Goal: Information Seeking & Learning: Learn about a topic

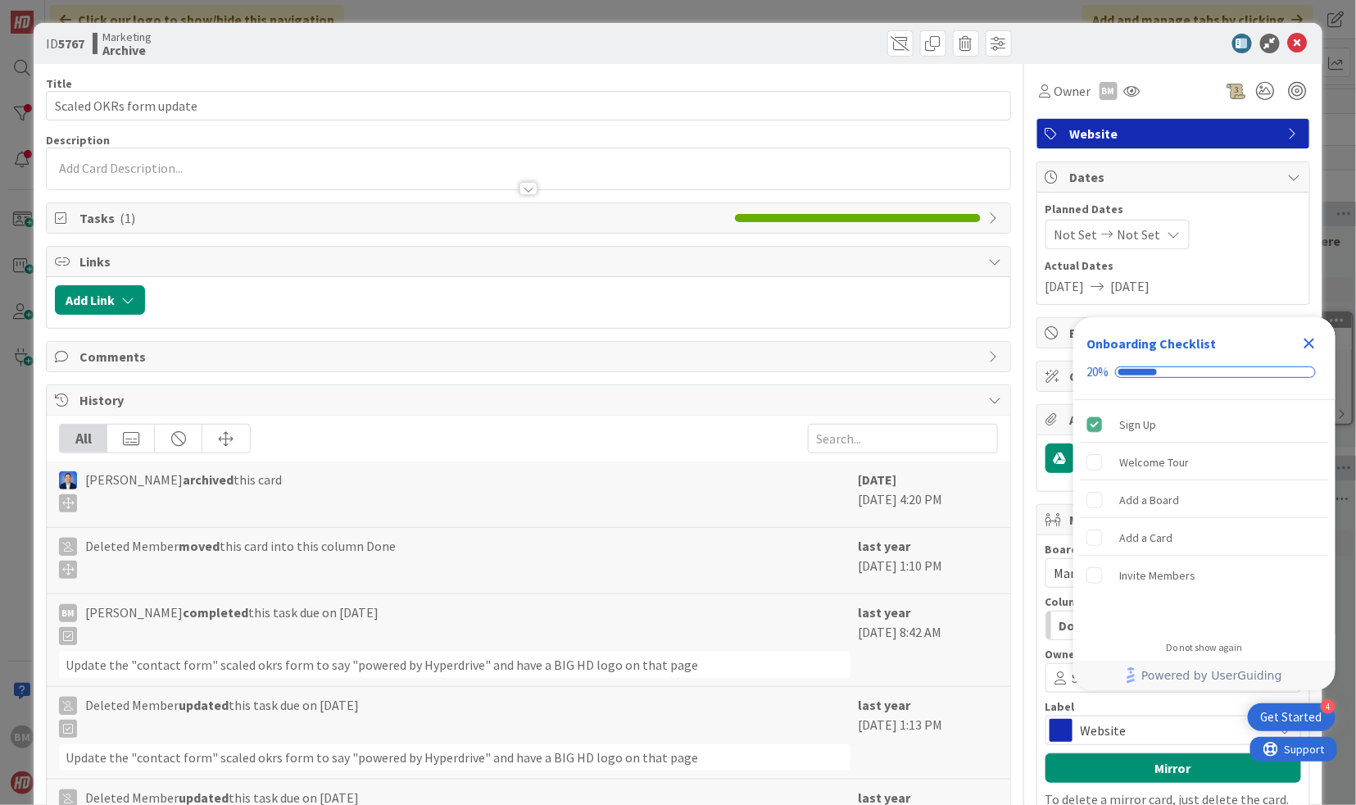
click at [1306, 343] on icon "Close Checklist" at bounding box center [1310, 344] width 20 height 20
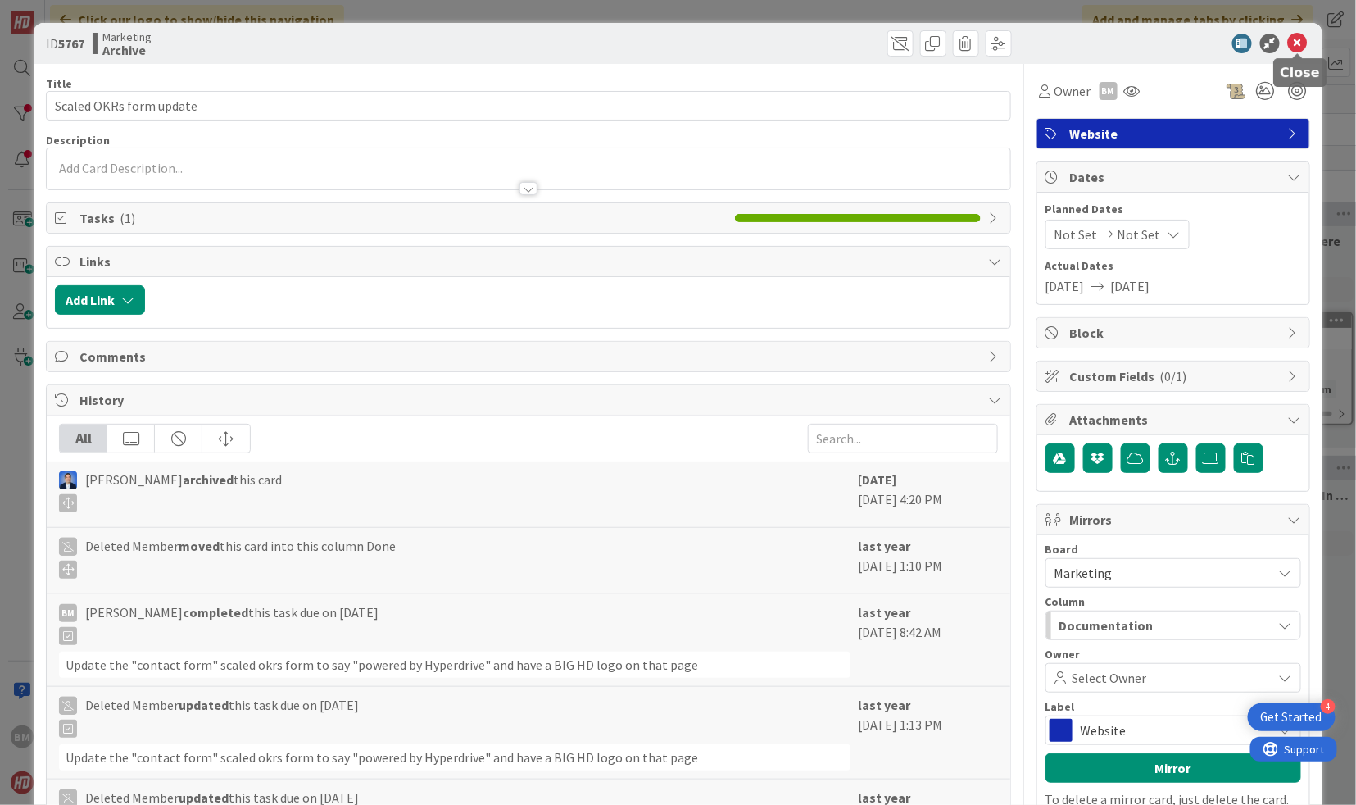
click at [1291, 50] on icon at bounding box center [1298, 44] width 20 height 20
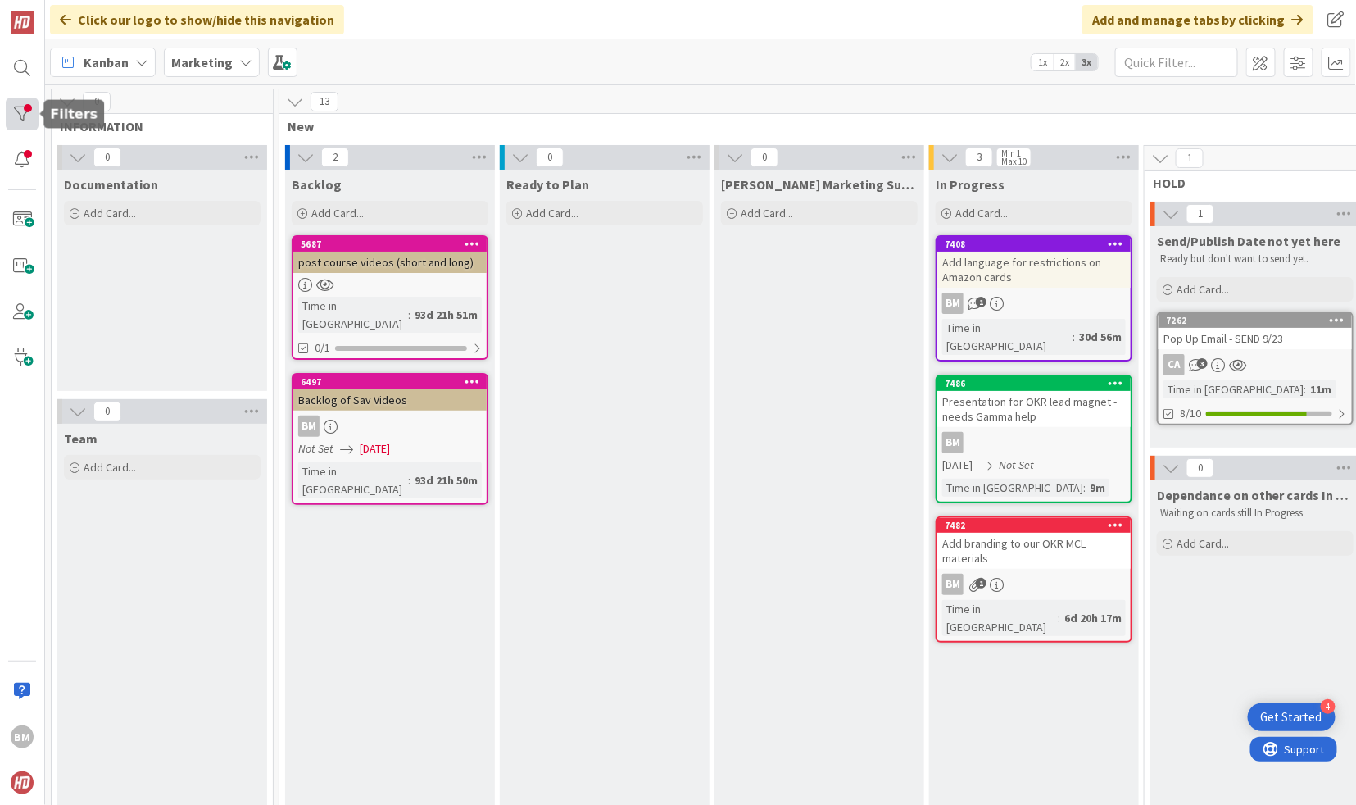
click at [19, 116] on div at bounding box center [22, 114] width 33 height 33
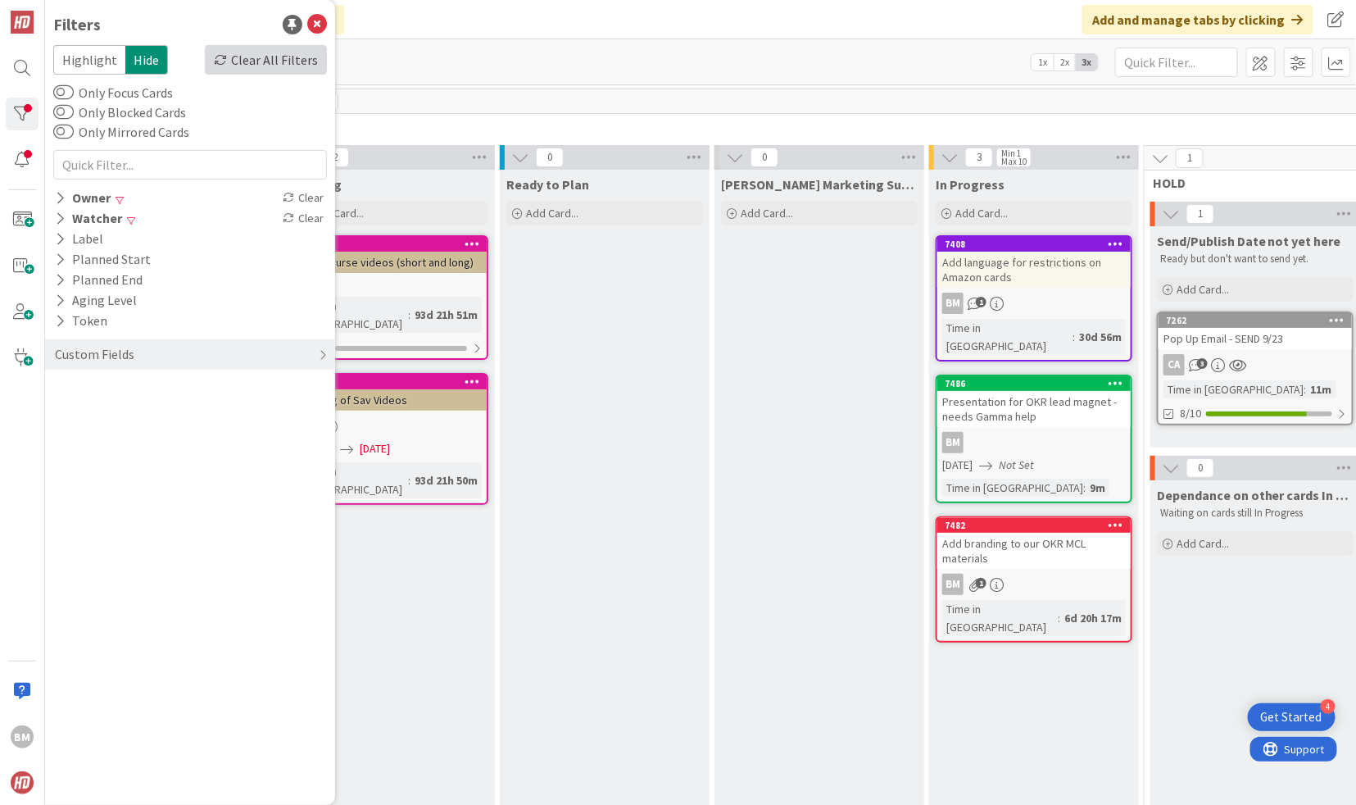
click at [271, 62] on div "Clear All Filters" at bounding box center [266, 60] width 122 height 30
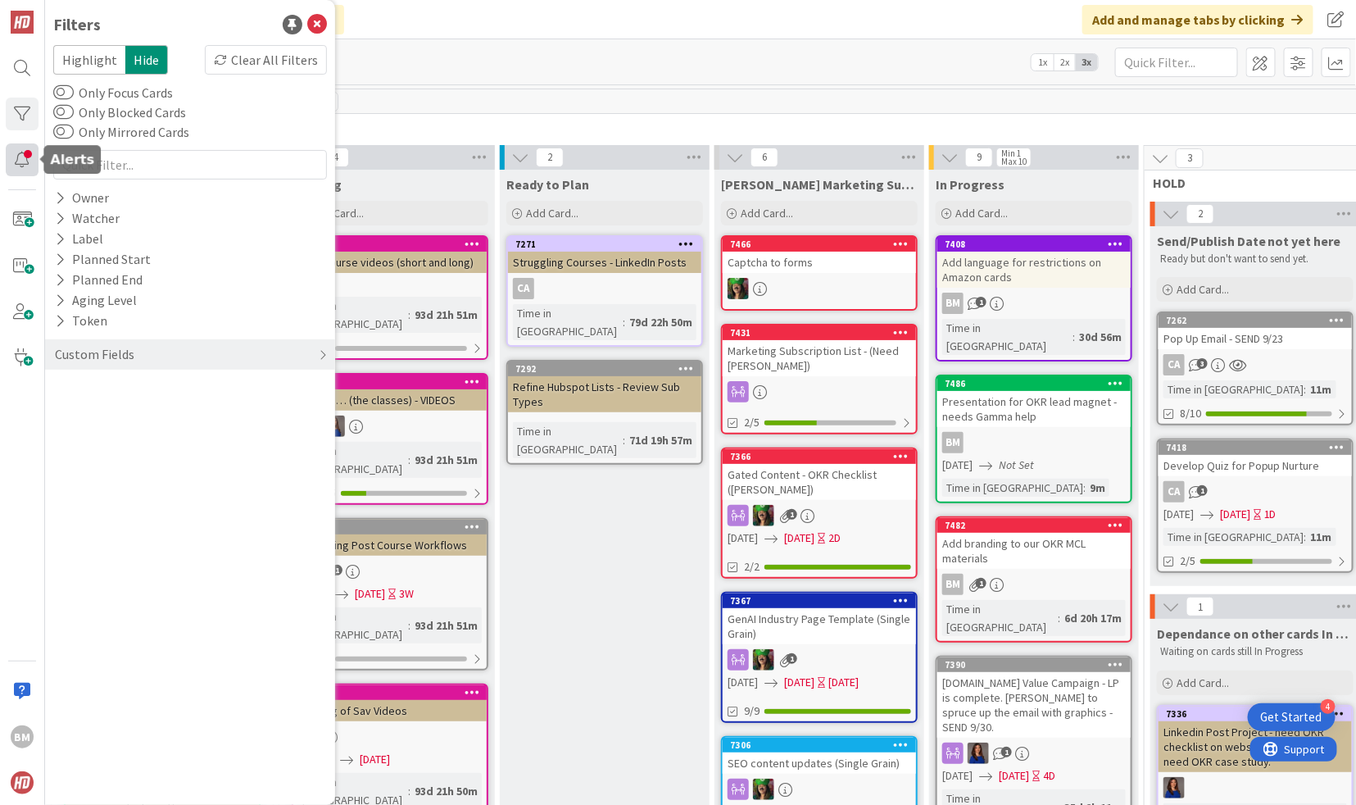
click at [20, 161] on div at bounding box center [22, 159] width 33 height 33
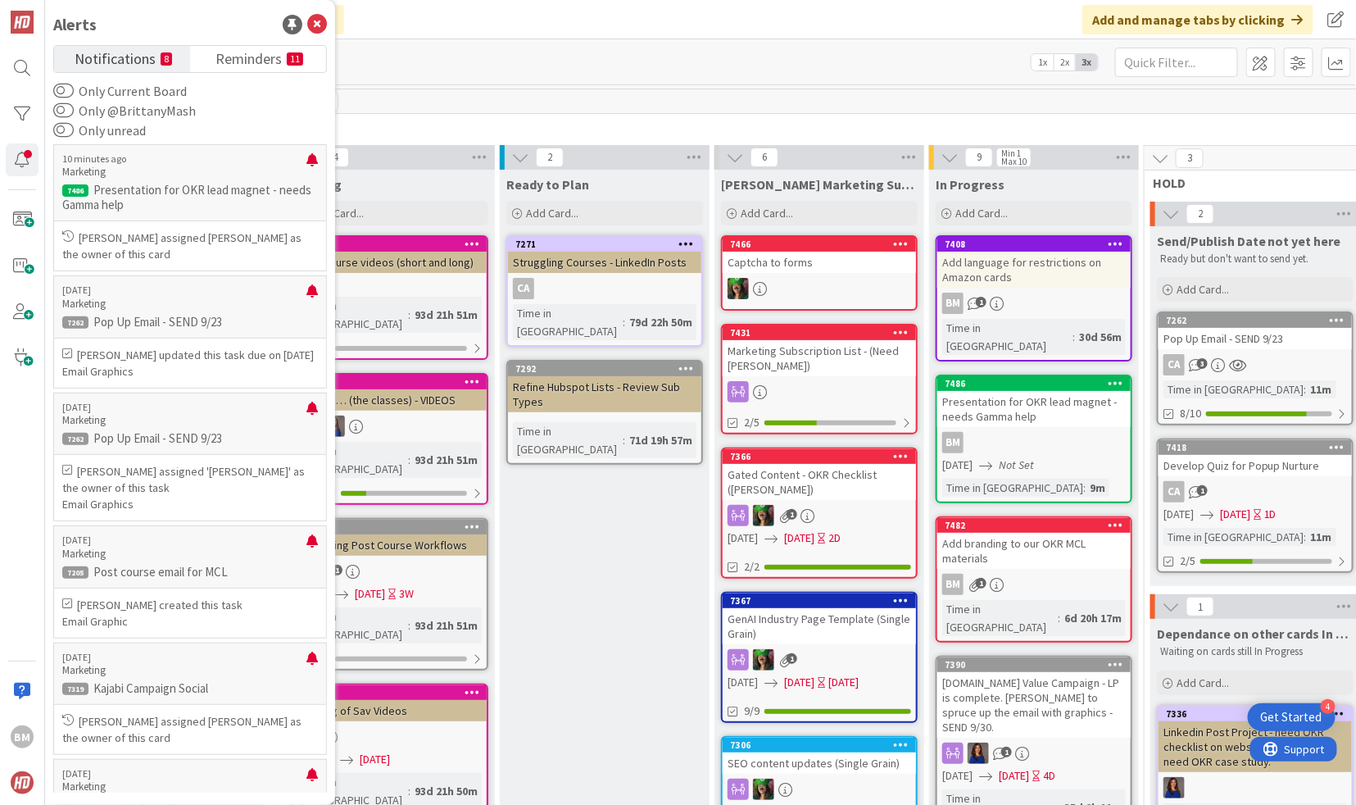
click at [529, 70] on div "Kanban Marketing 1x 2x 3x" at bounding box center [700, 61] width 1311 height 45
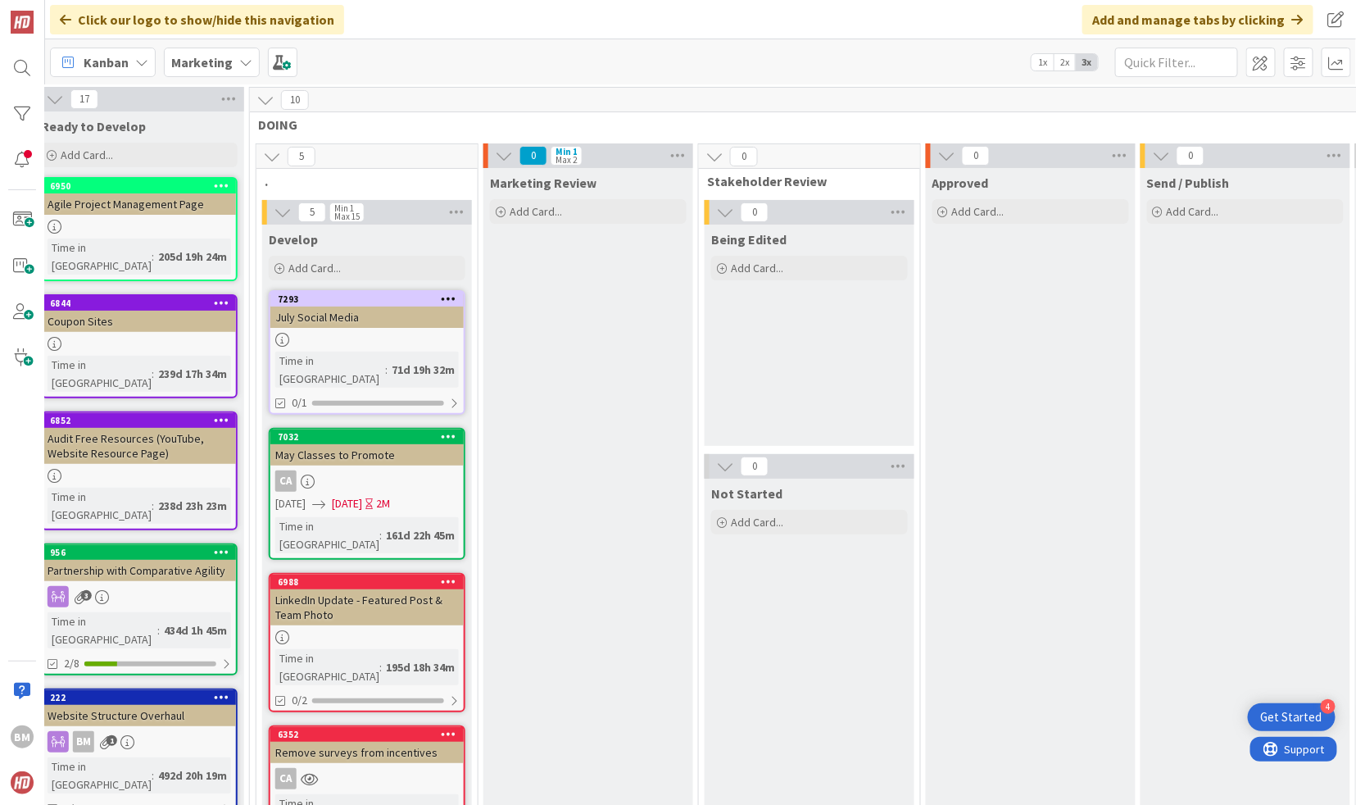
scroll to position [0, 2880]
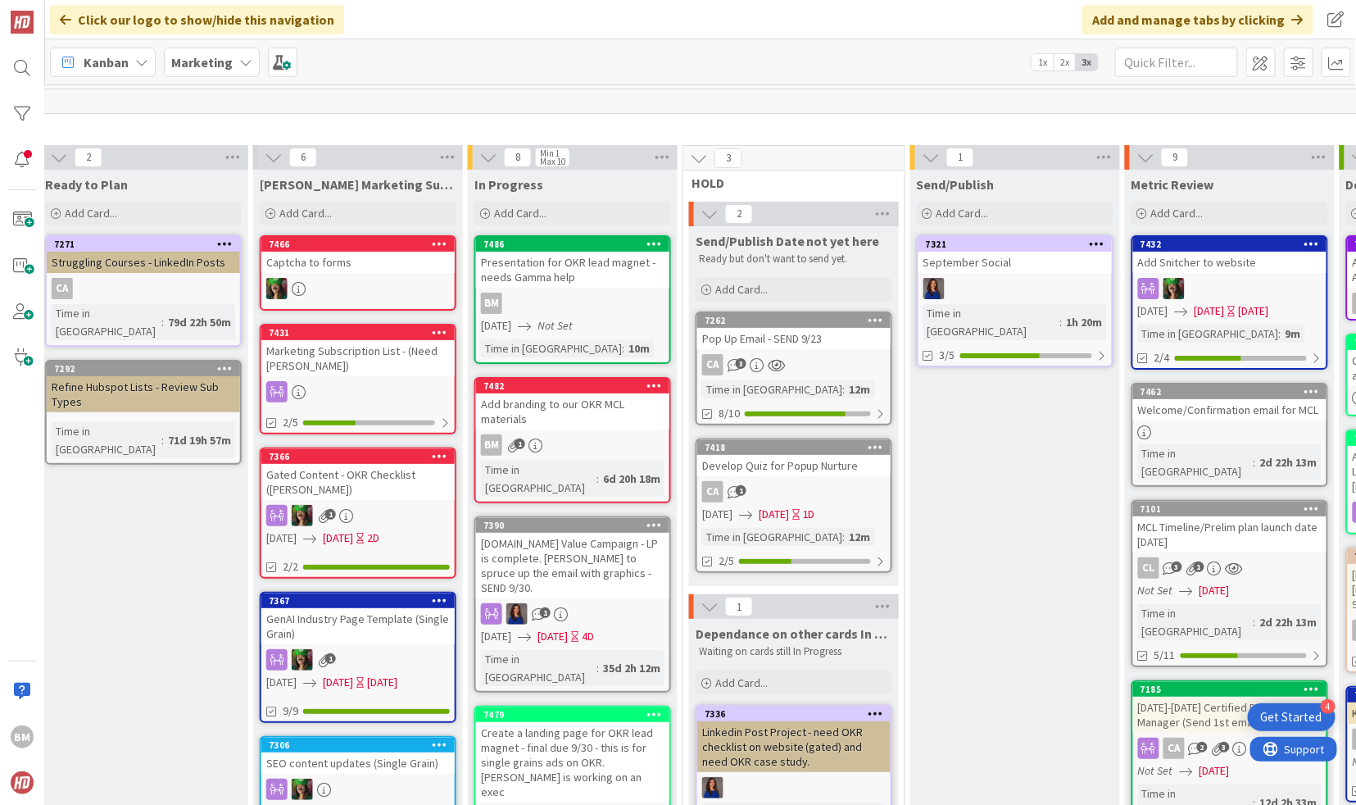
scroll to position [0, 447]
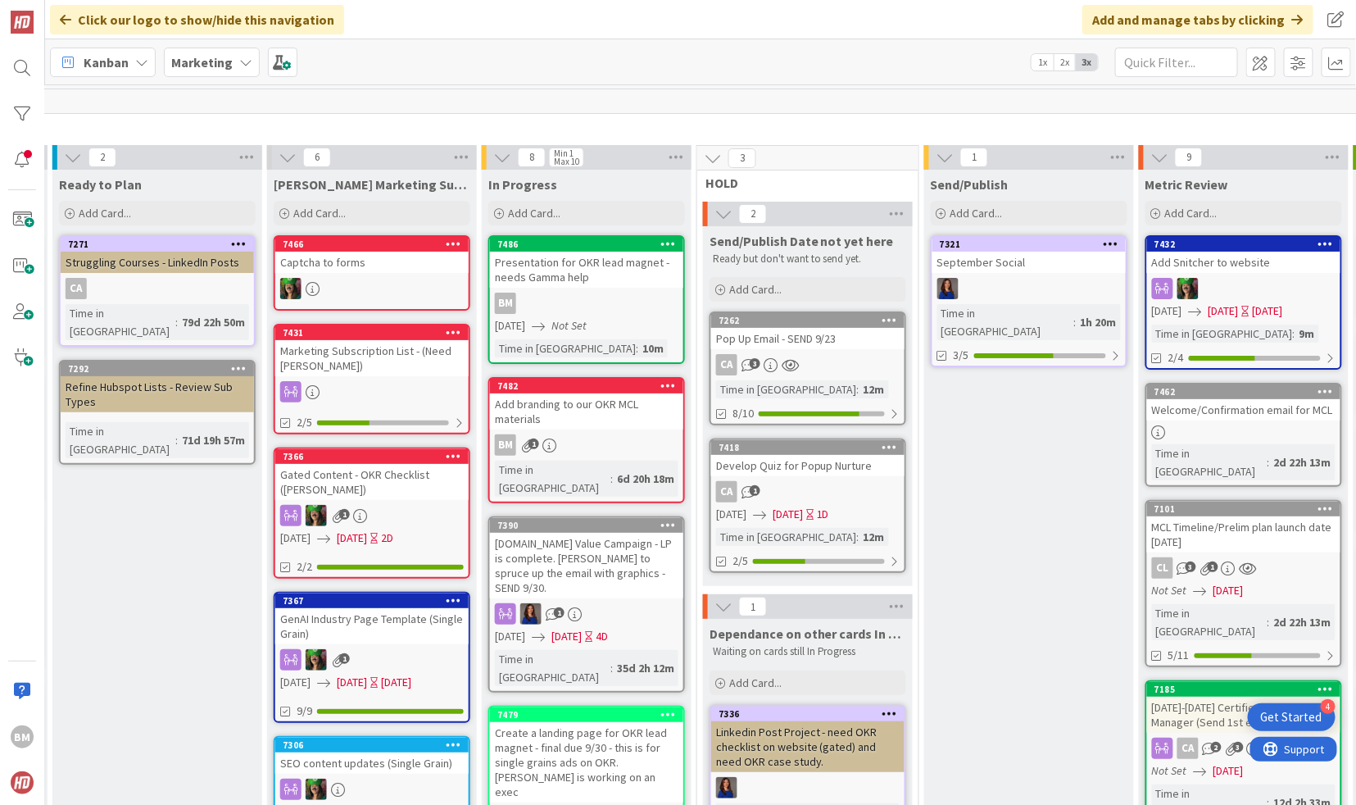
click at [384, 278] on div at bounding box center [371, 288] width 193 height 21
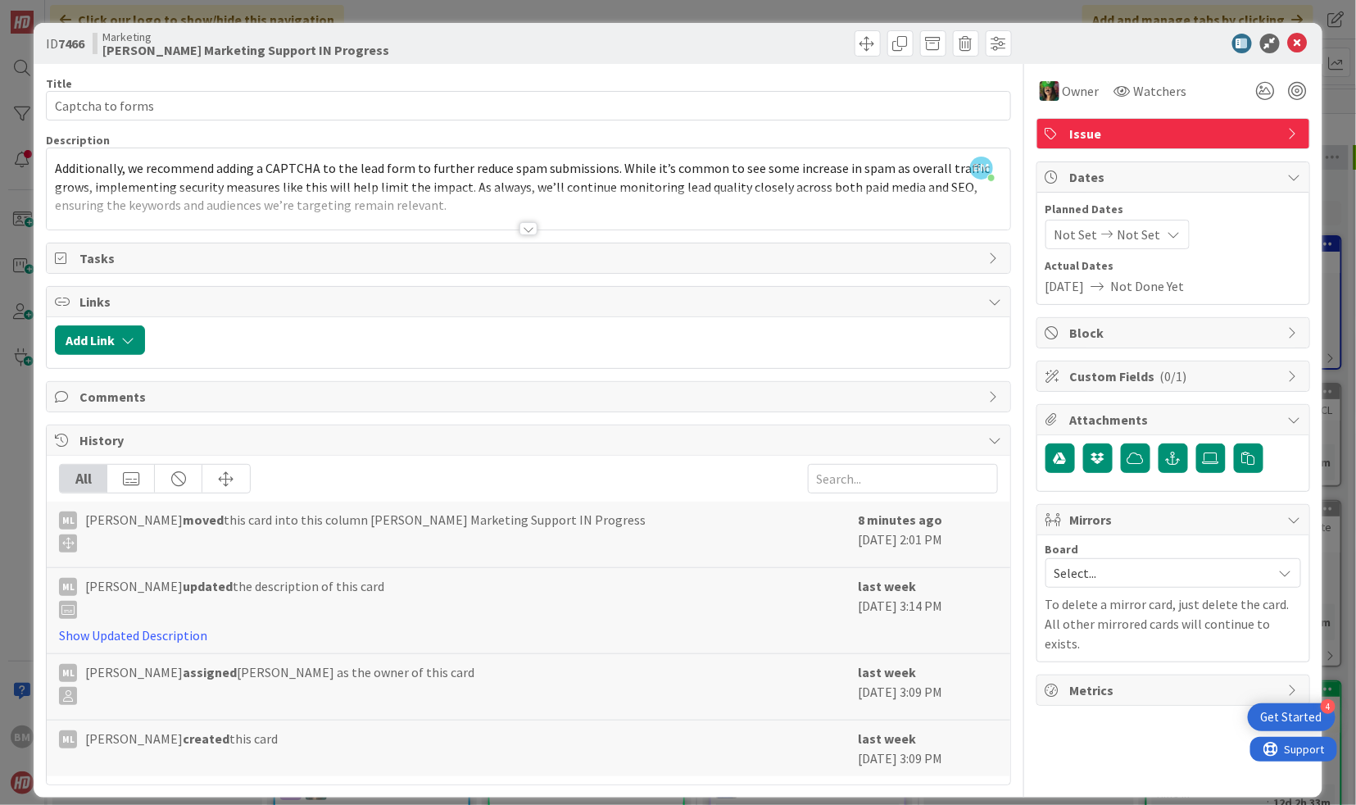
click at [528, 229] on div at bounding box center [529, 228] width 18 height 13
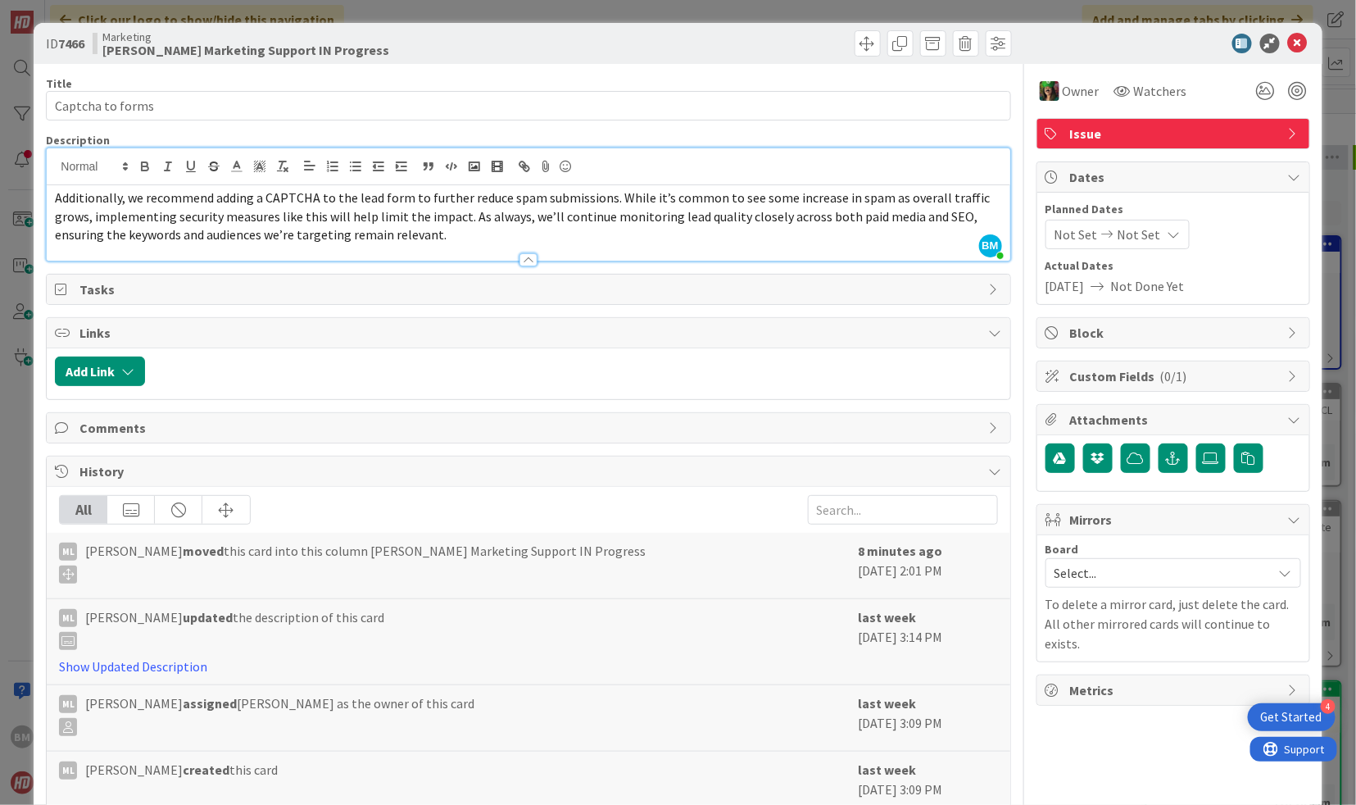
click at [1288, 42] on div at bounding box center [1165, 44] width 290 height 20
click at [1292, 42] on icon at bounding box center [1298, 44] width 20 height 20
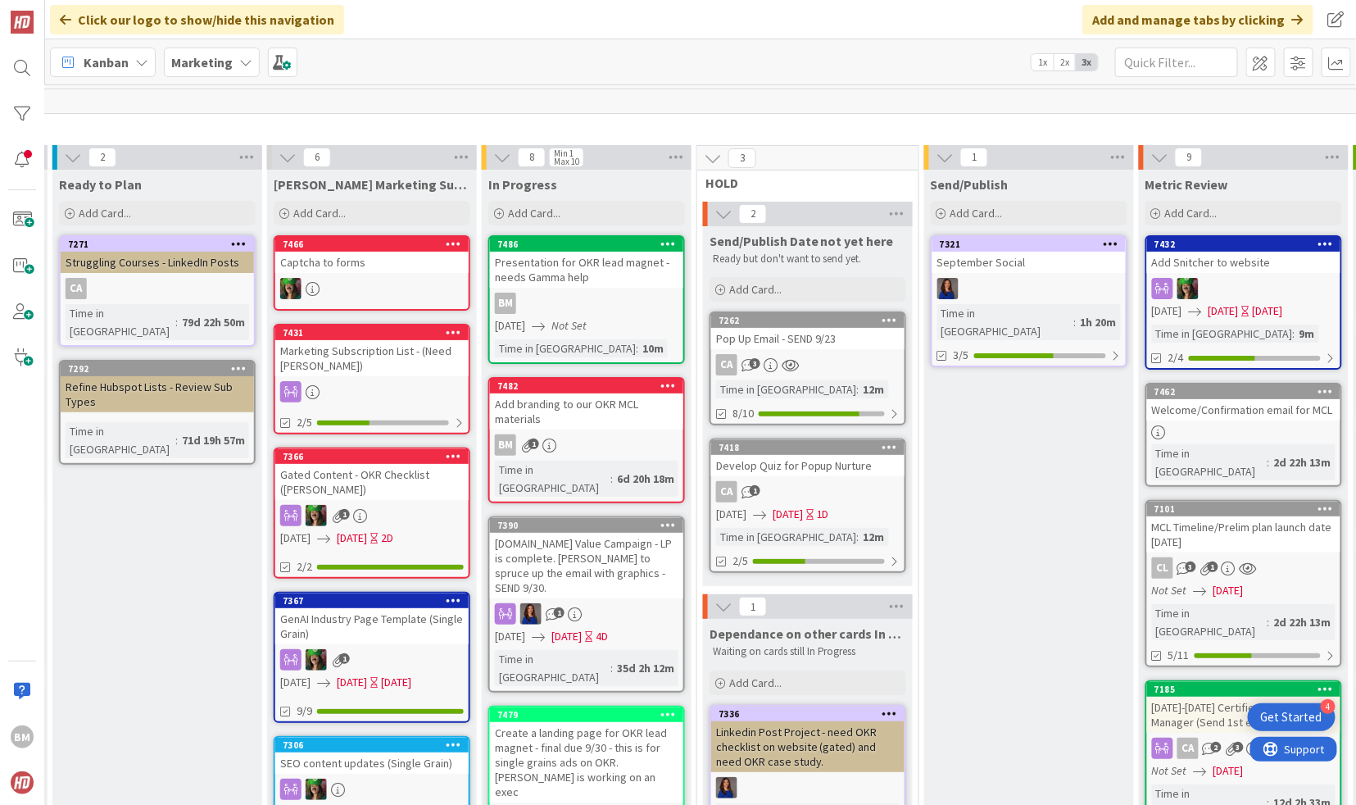
click at [600, 410] on div "Add branding to our OKR MCL materials" at bounding box center [586, 411] width 193 height 36
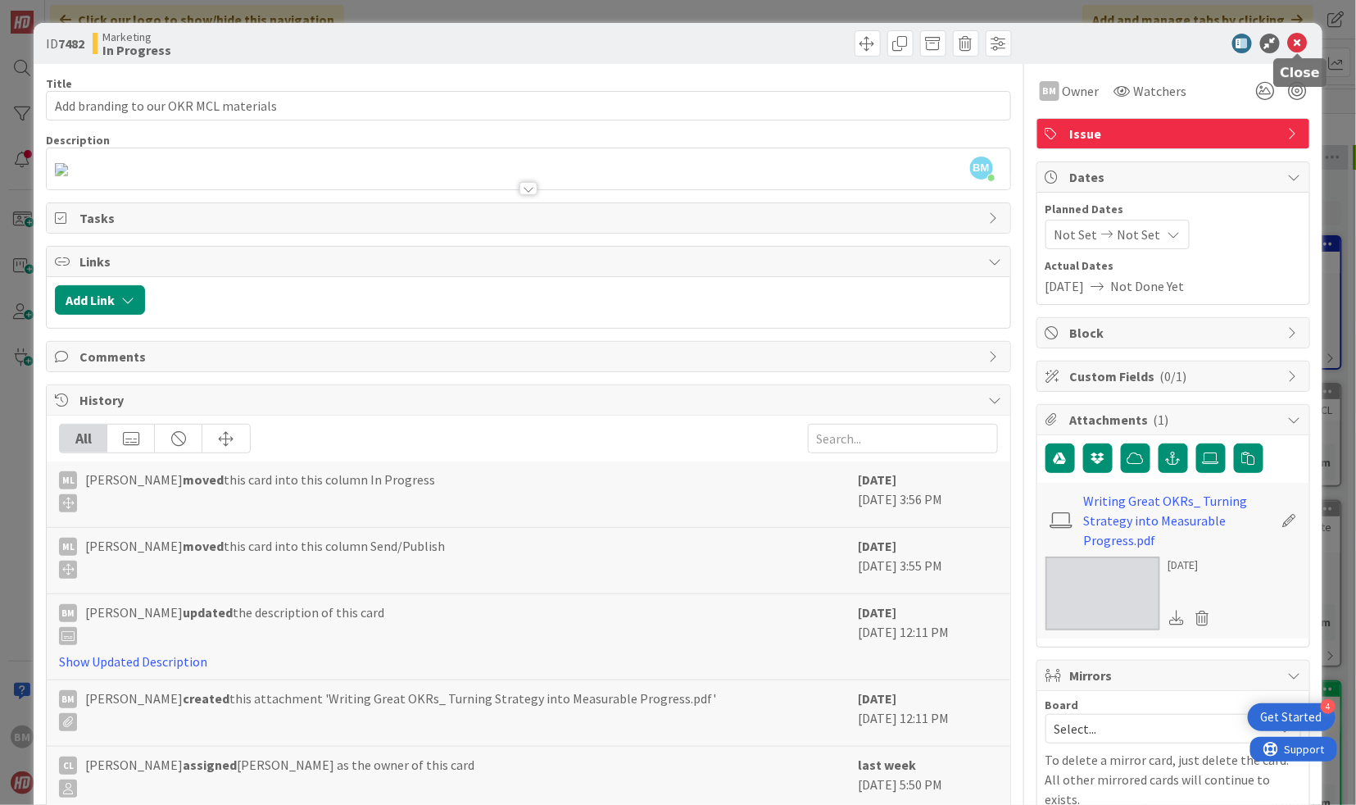
click at [1297, 36] on icon at bounding box center [1298, 44] width 20 height 20
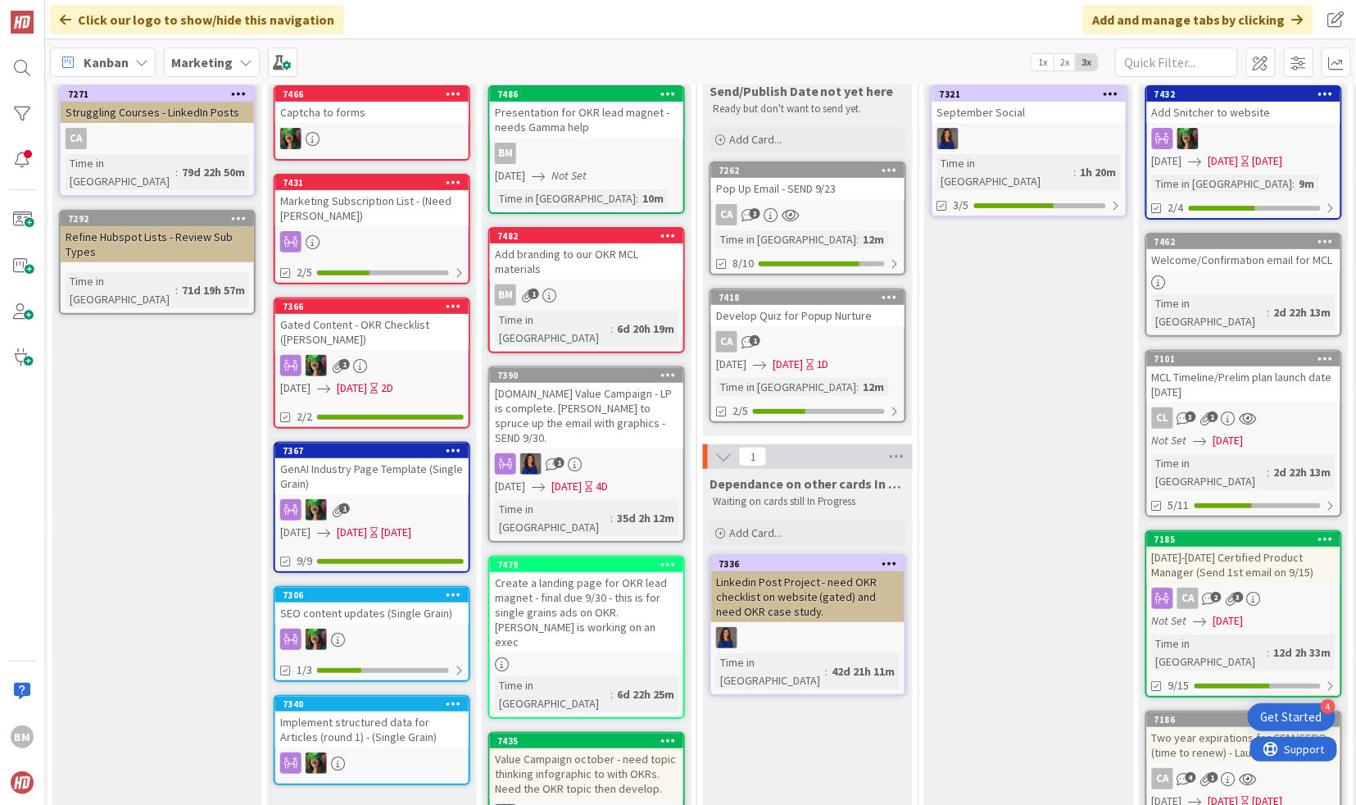
scroll to position [157, 447]
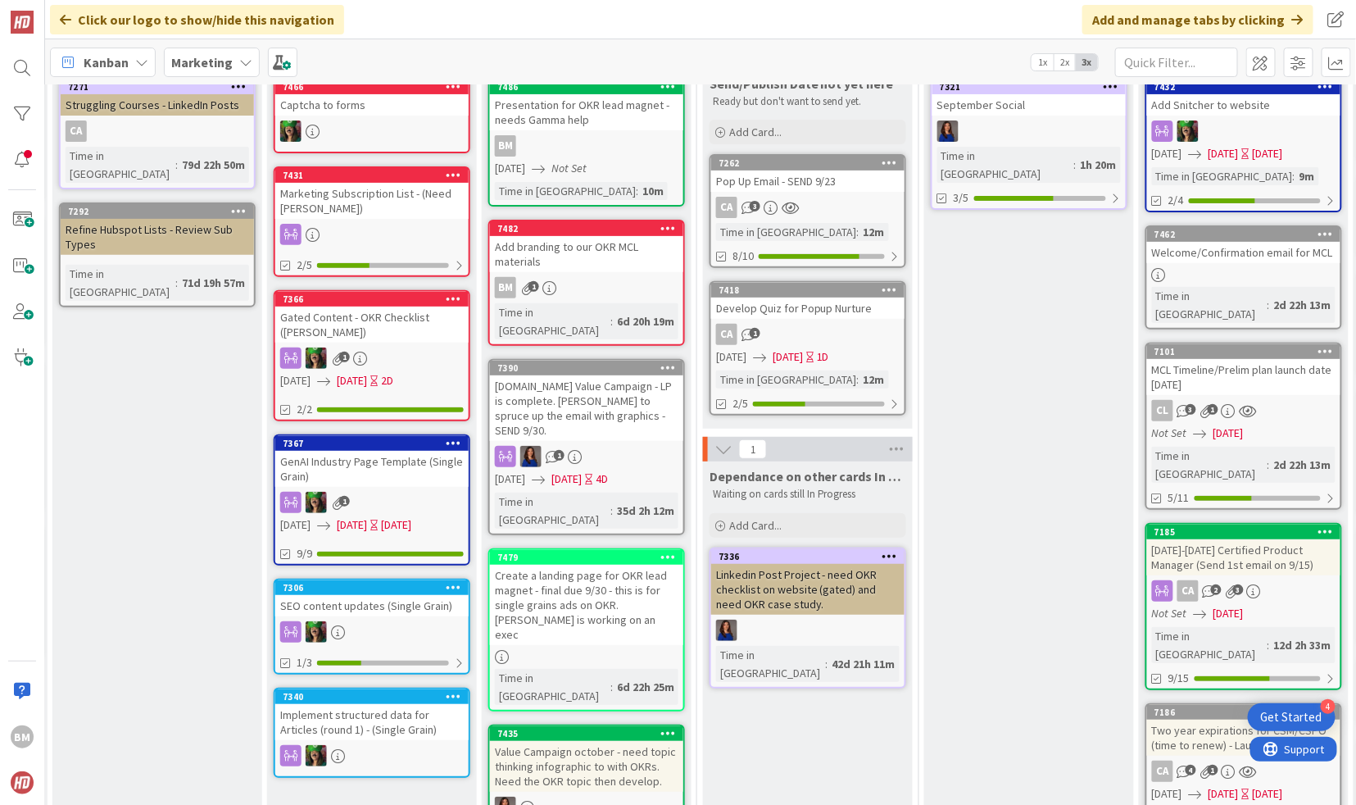
click at [615, 375] on div "[DOMAIN_NAME] Value Campaign - LP is complete. [PERSON_NAME] to spruce up the e…" at bounding box center [586, 408] width 193 height 66
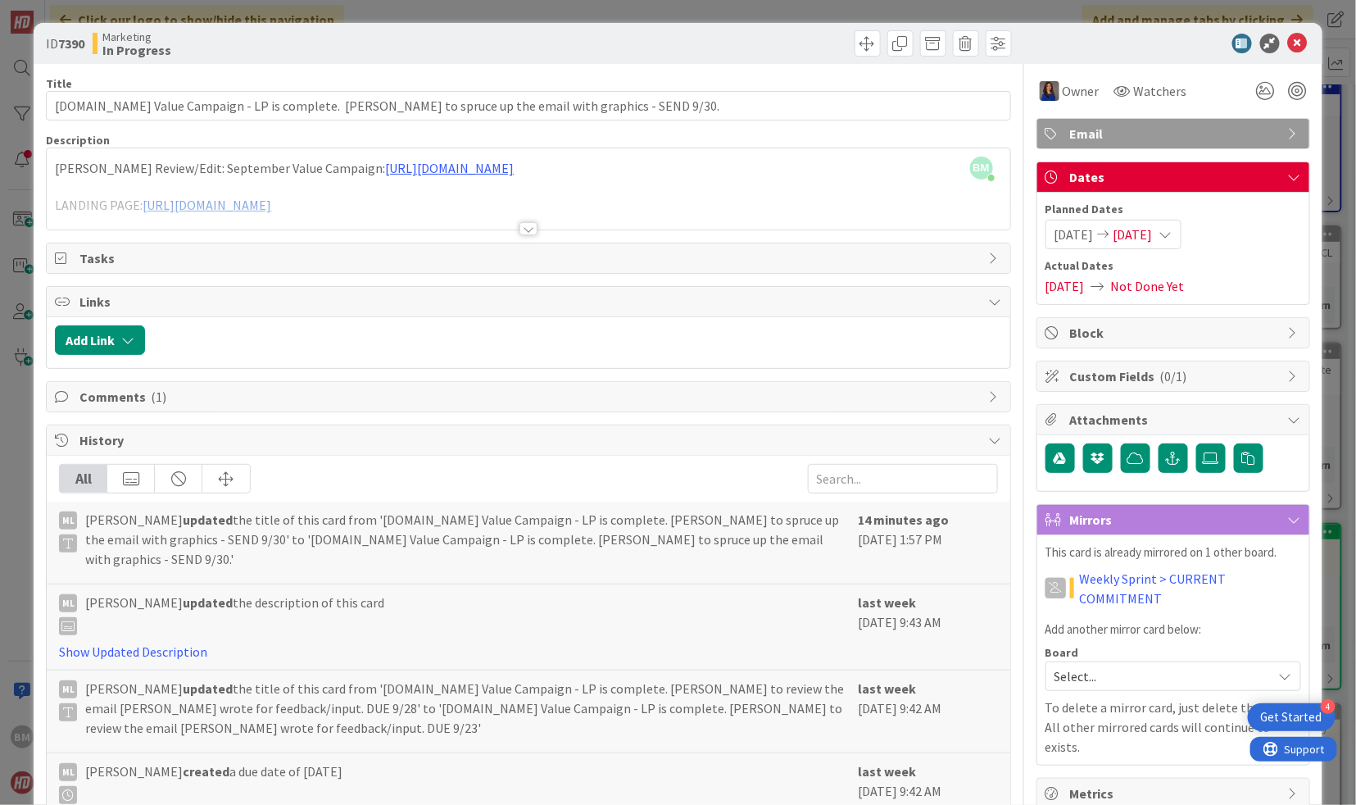
click at [527, 222] on div at bounding box center [529, 228] width 18 height 13
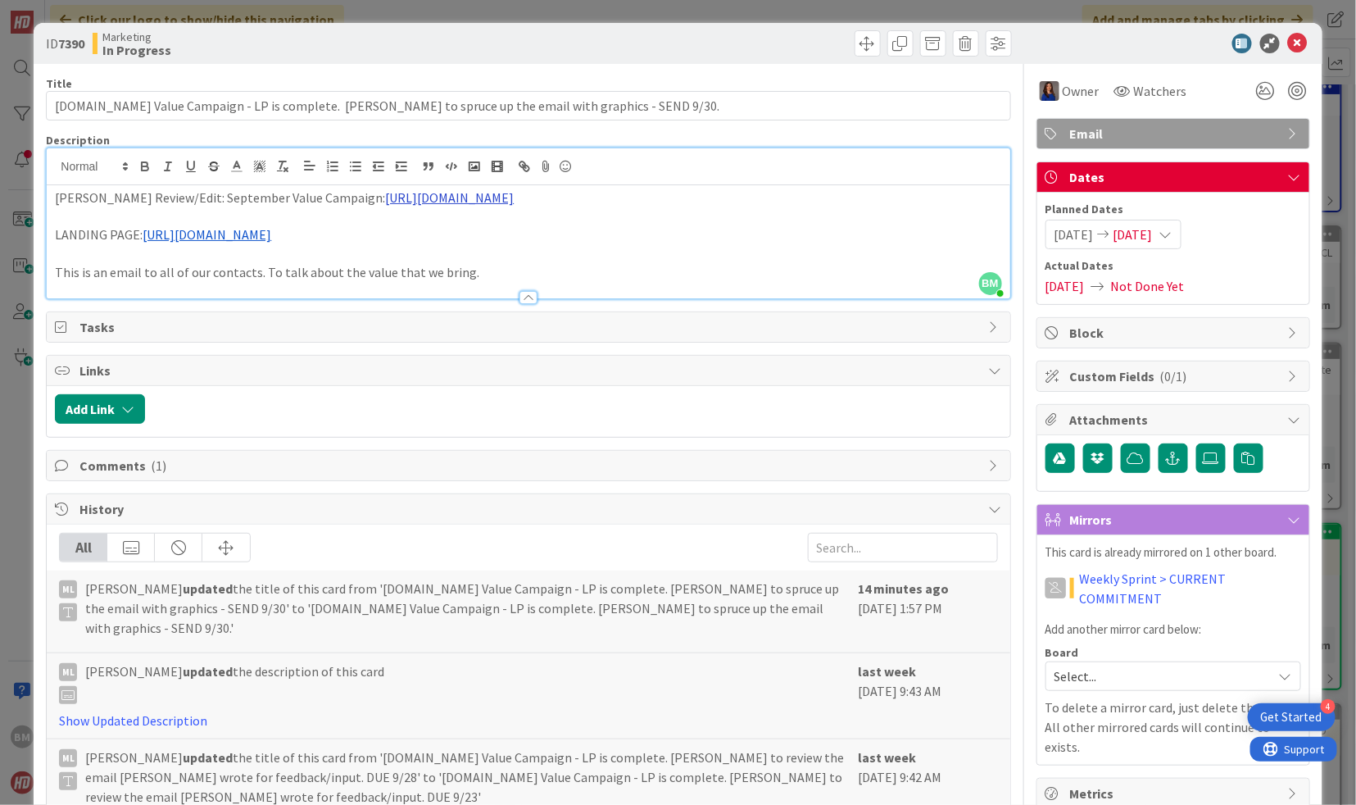
click at [514, 199] on link "https://docs.google.com/document/d/1oOJKsczA_lN4WoszzXee-MIC7OlhxLwNYNnBRzcRpWw…" at bounding box center [449, 197] width 129 height 16
click at [563, 227] on link "https://docs.google.com/document/d/1oOJKsczA_lN4WoszzXee-MIC7OlhxLwNYNnBRzcRpWw…" at bounding box center [586, 229] width 112 height 21
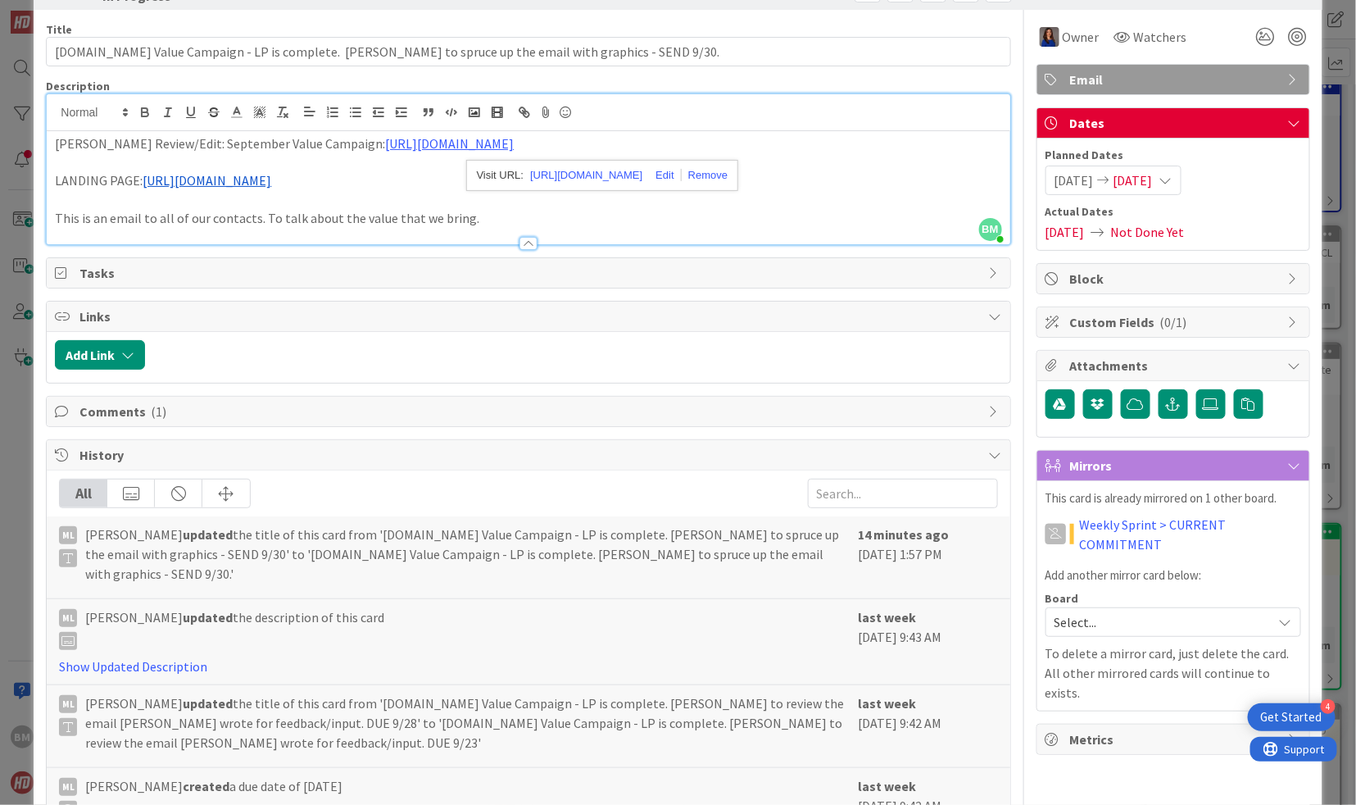
scroll to position [62, 0]
